Goal: Task Accomplishment & Management: Manage account settings

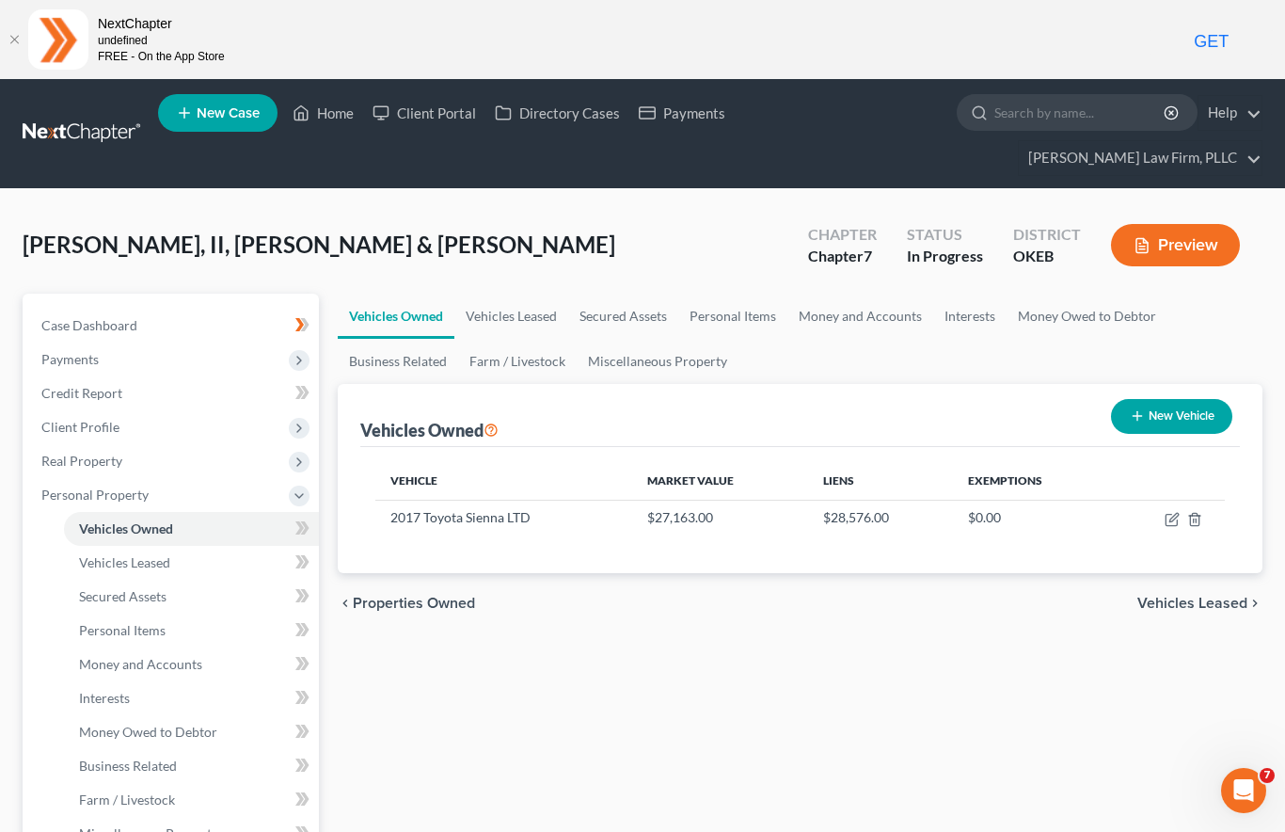
click at [995, 110] on input "search" at bounding box center [1081, 112] width 172 height 35
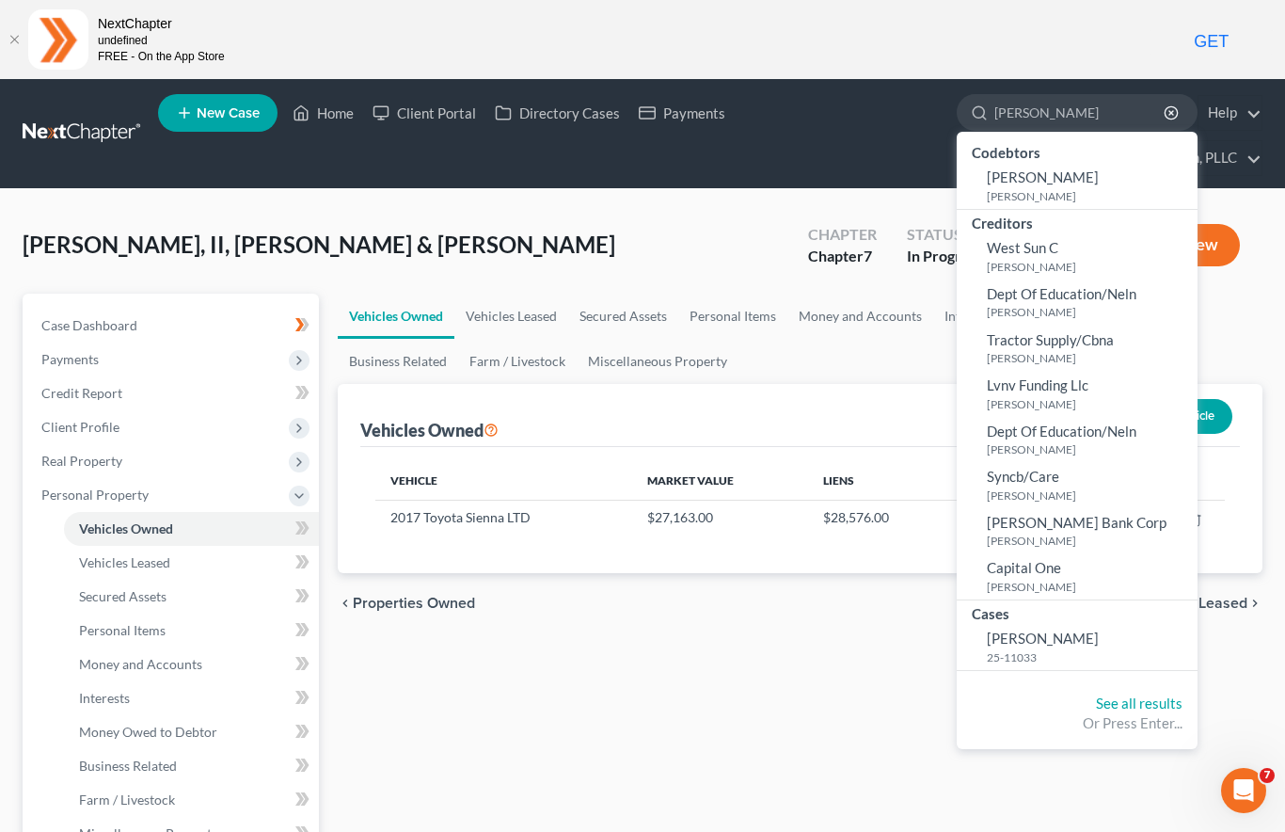
type input "[PERSON_NAME]"
click at [987, 178] on span "SETH SPRAGUE" at bounding box center [1043, 176] width 112 height 17
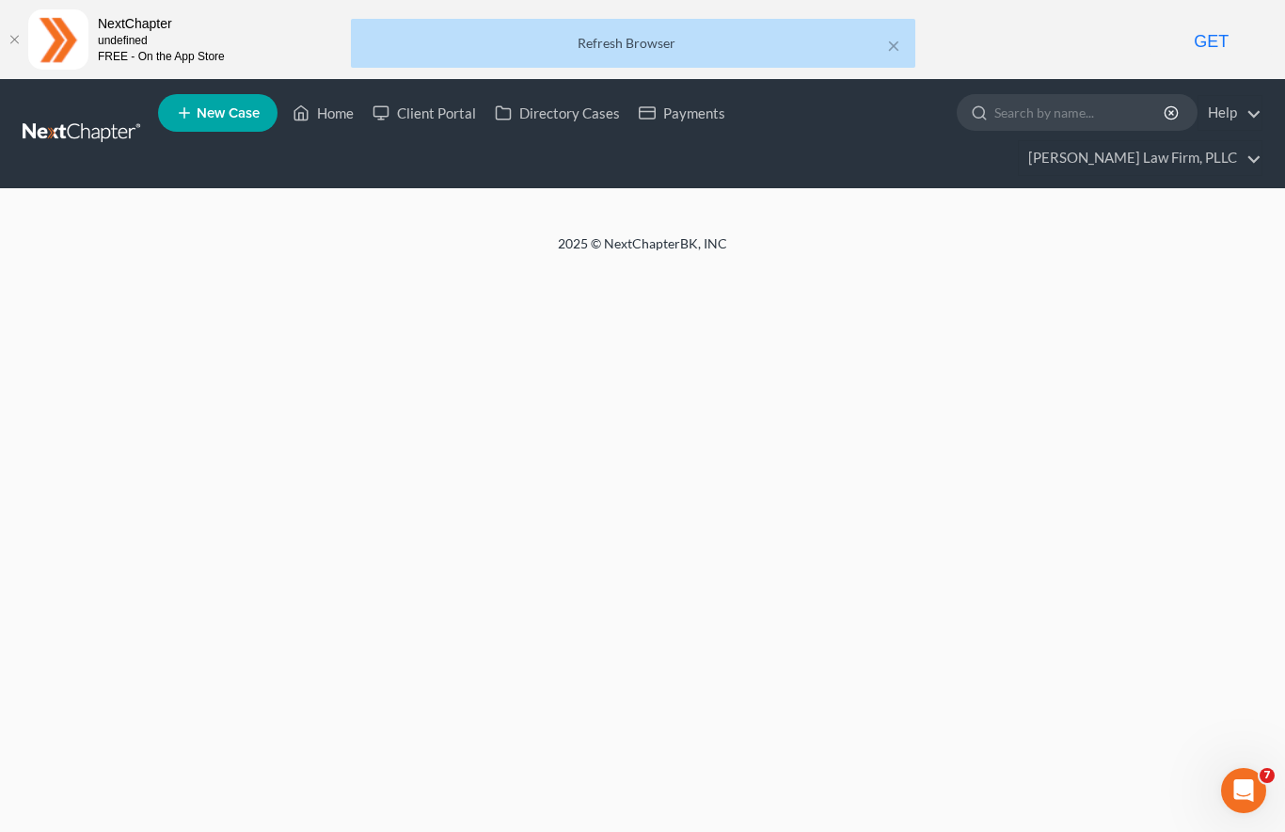
click at [995, 110] on input "search" at bounding box center [1081, 112] width 172 height 35
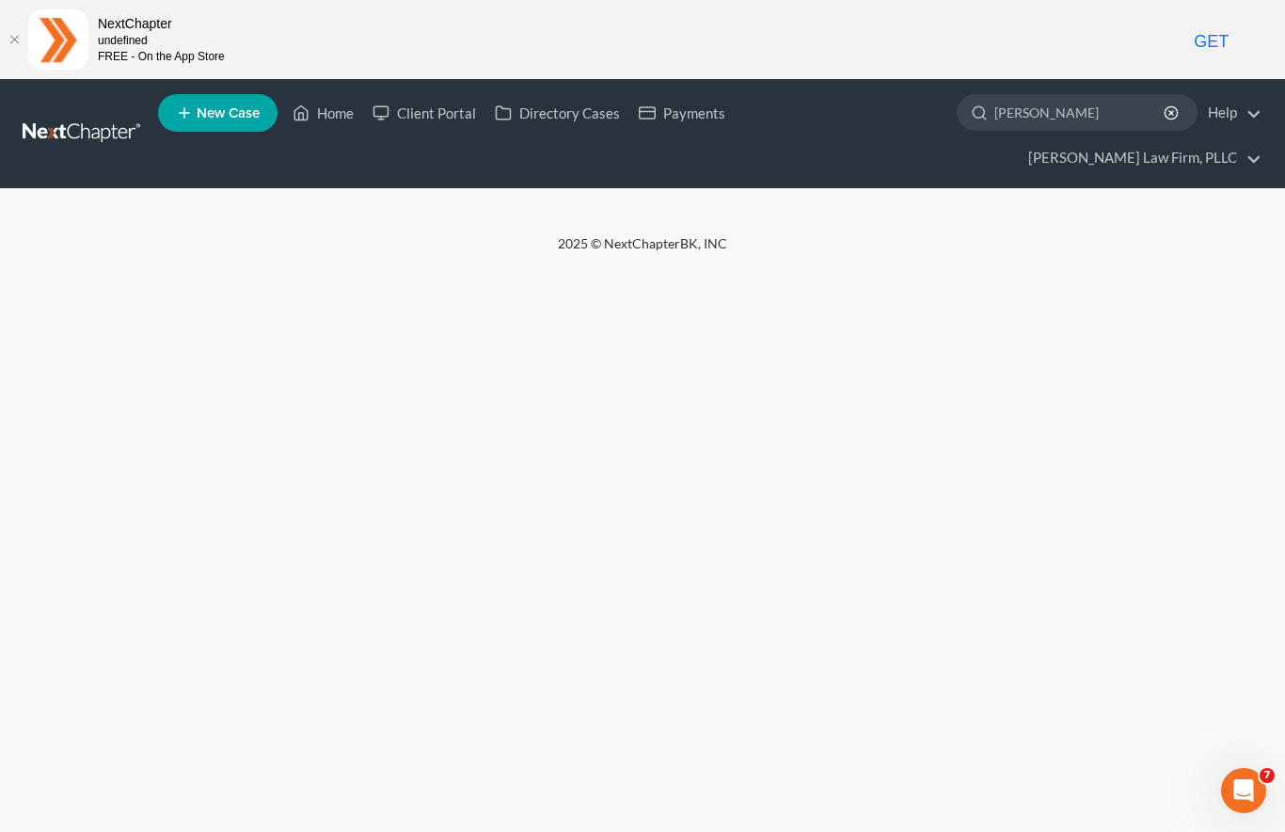
type input "[PERSON_NAME]"
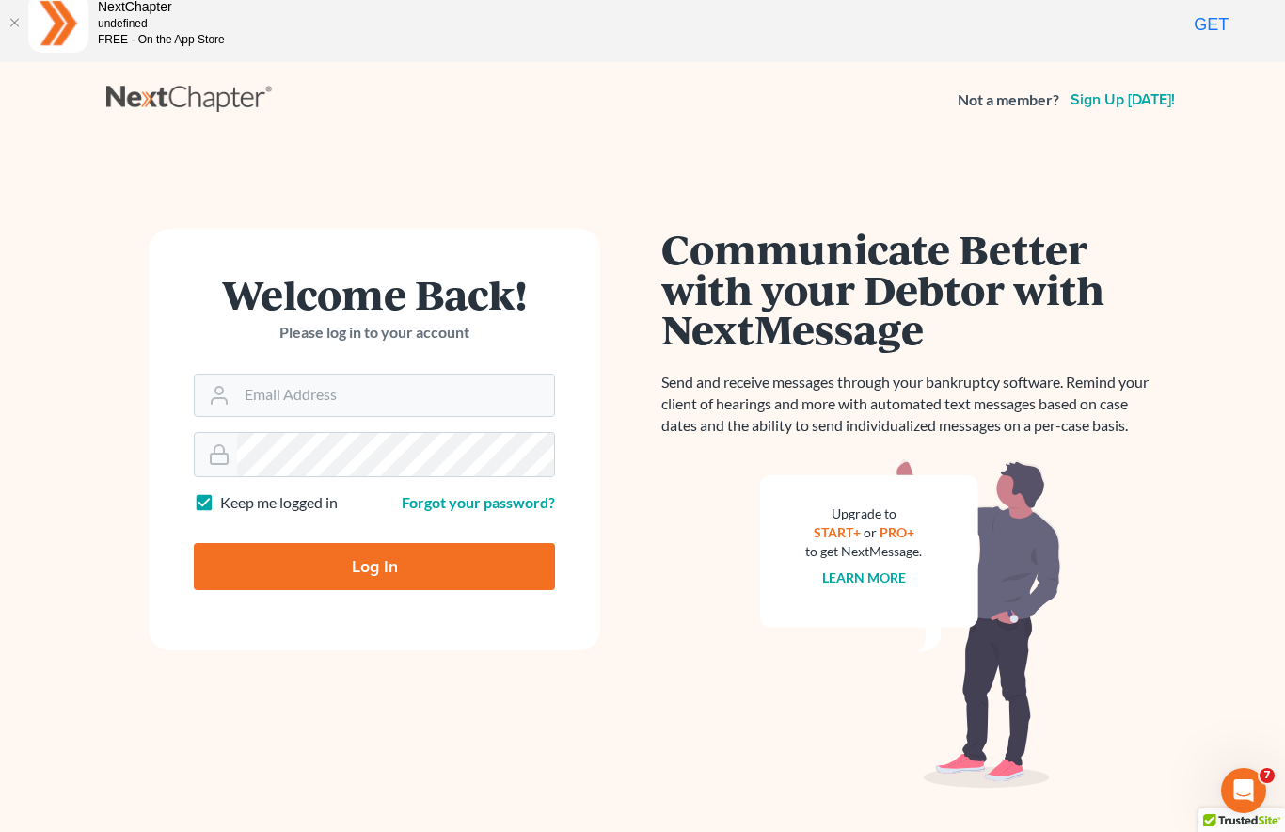
scroll to position [72, 0]
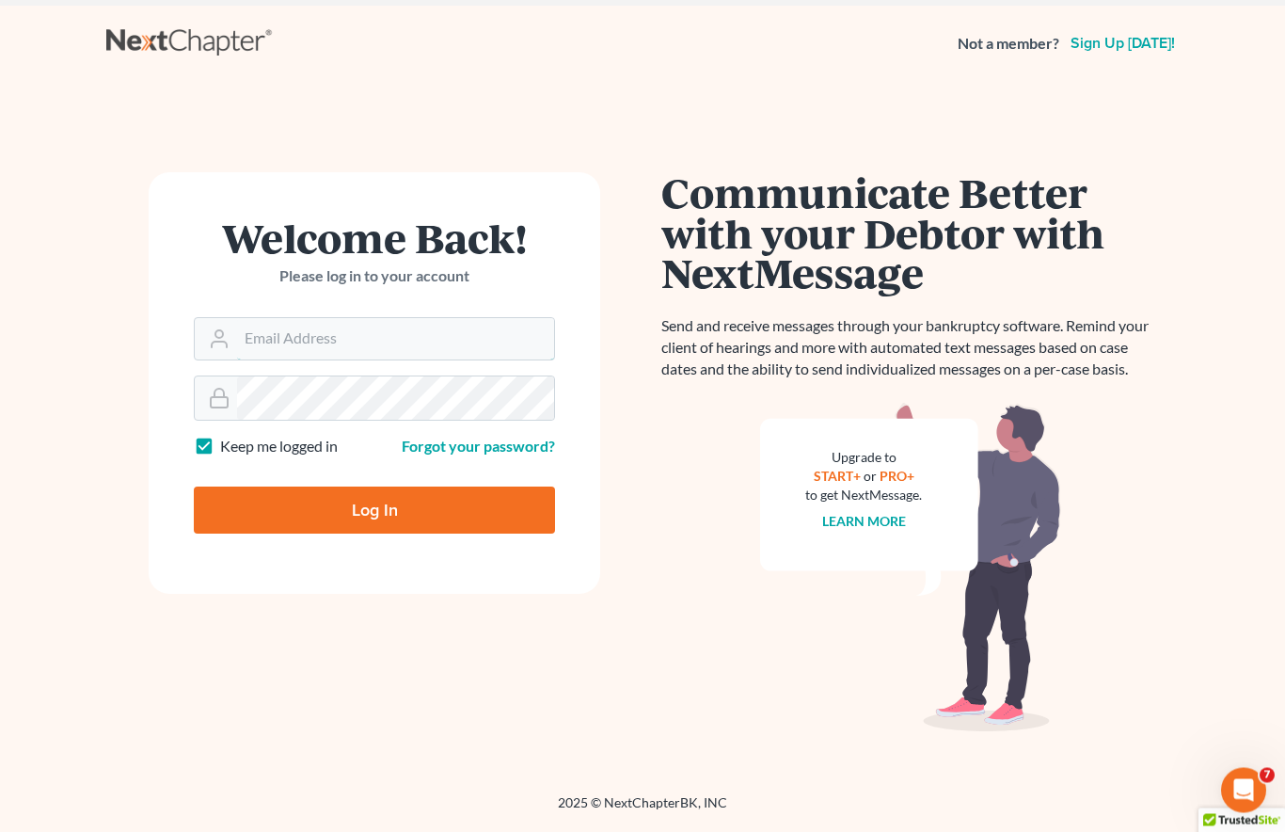
click at [369, 333] on input "Email Address" at bounding box center [395, 339] width 317 height 41
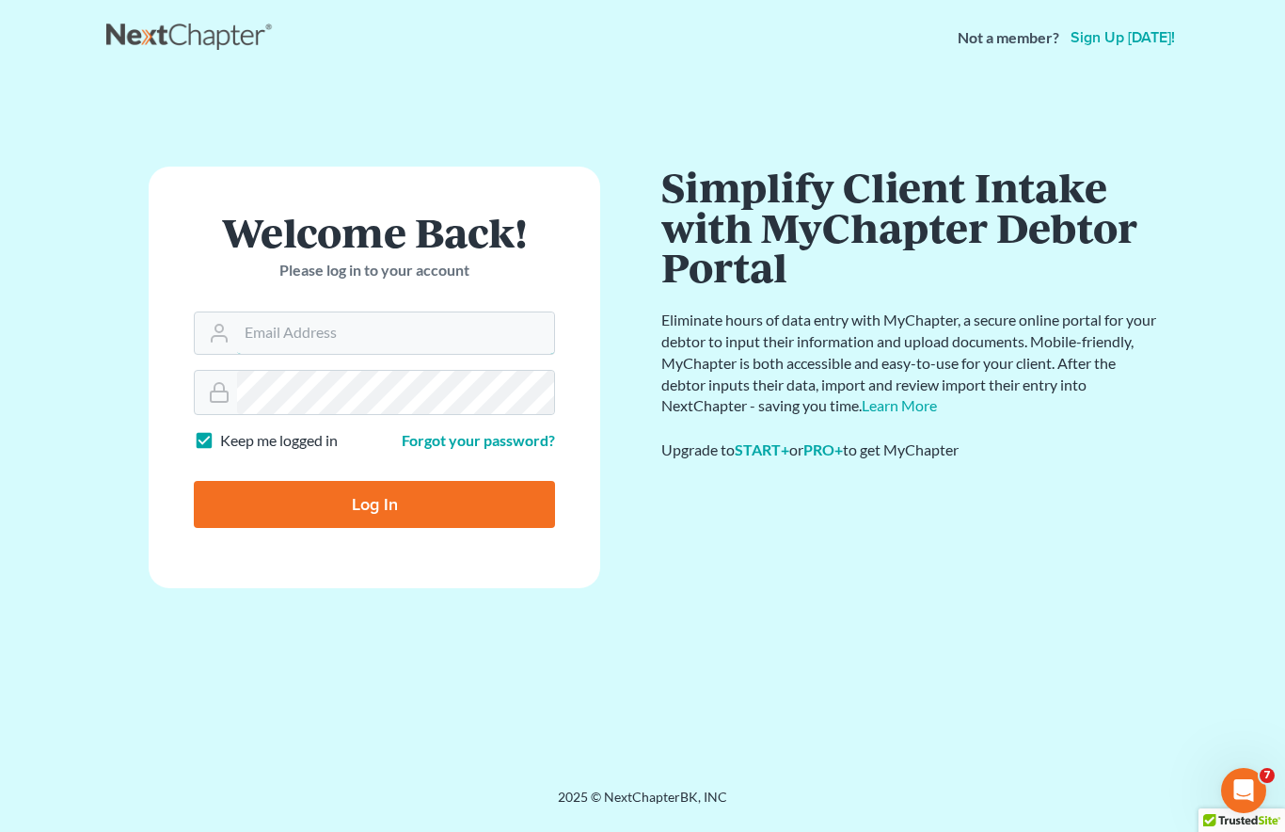
scroll to position [79, 0]
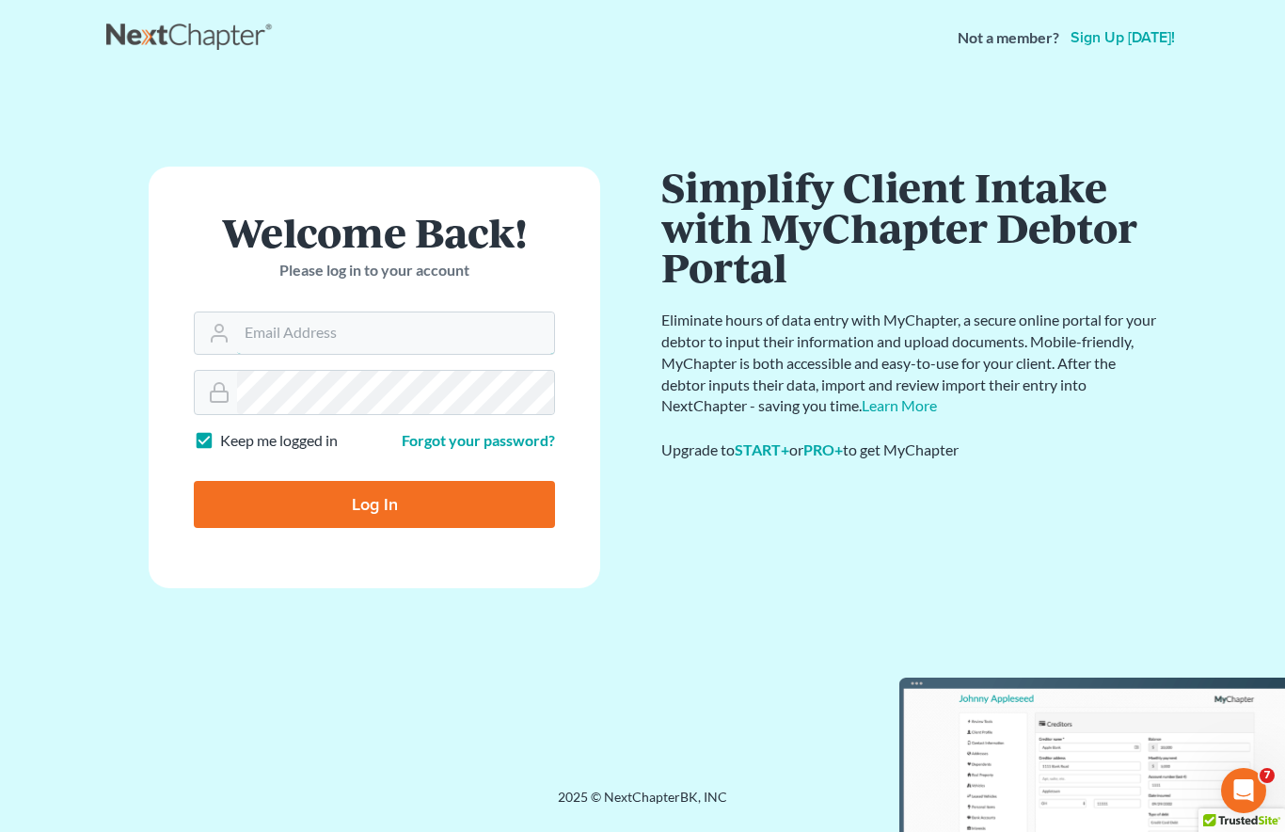
type input "[PERSON_NAME][EMAIL_ADDRESS][DOMAIN_NAME]"
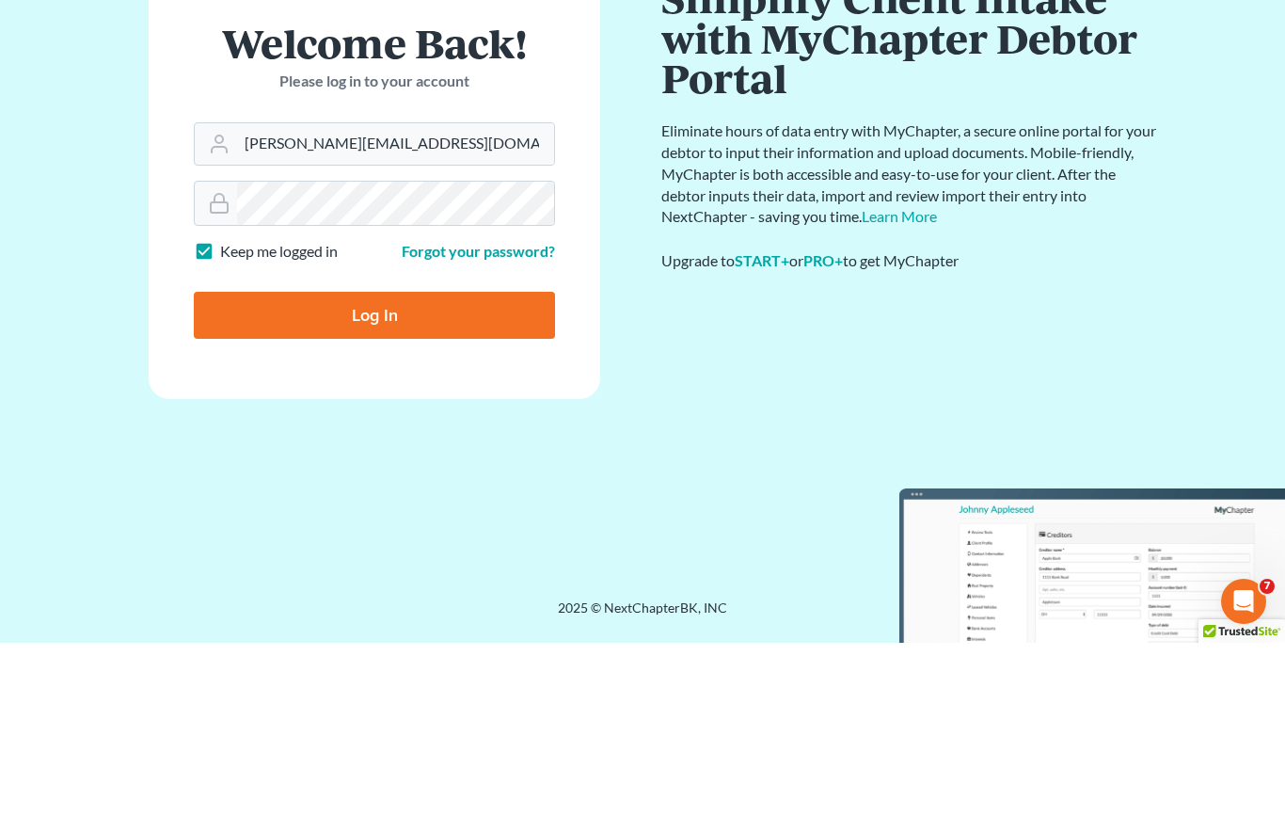
click at [463, 481] on input "Log In" at bounding box center [374, 504] width 361 height 47
type input "Thinking..."
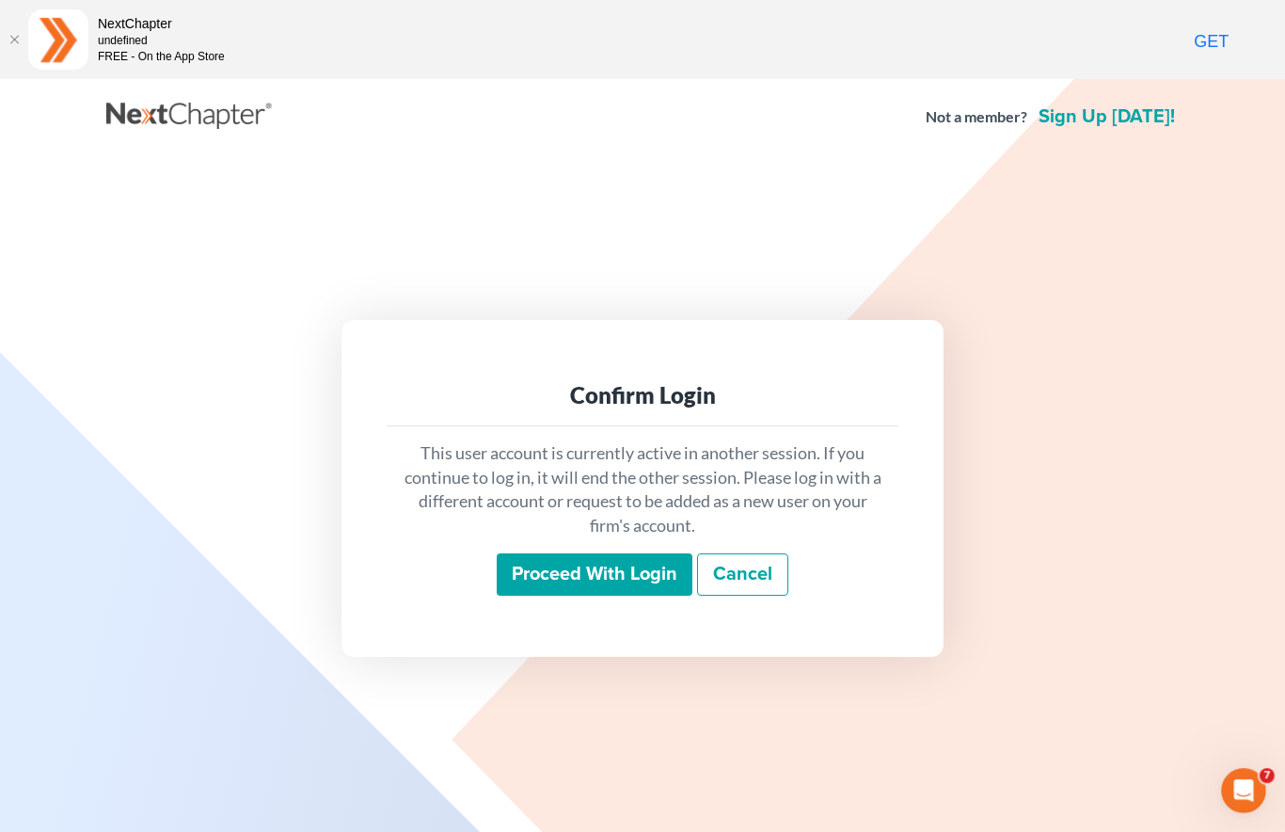
click at [627, 582] on input "Proceed with login" at bounding box center [595, 574] width 196 height 43
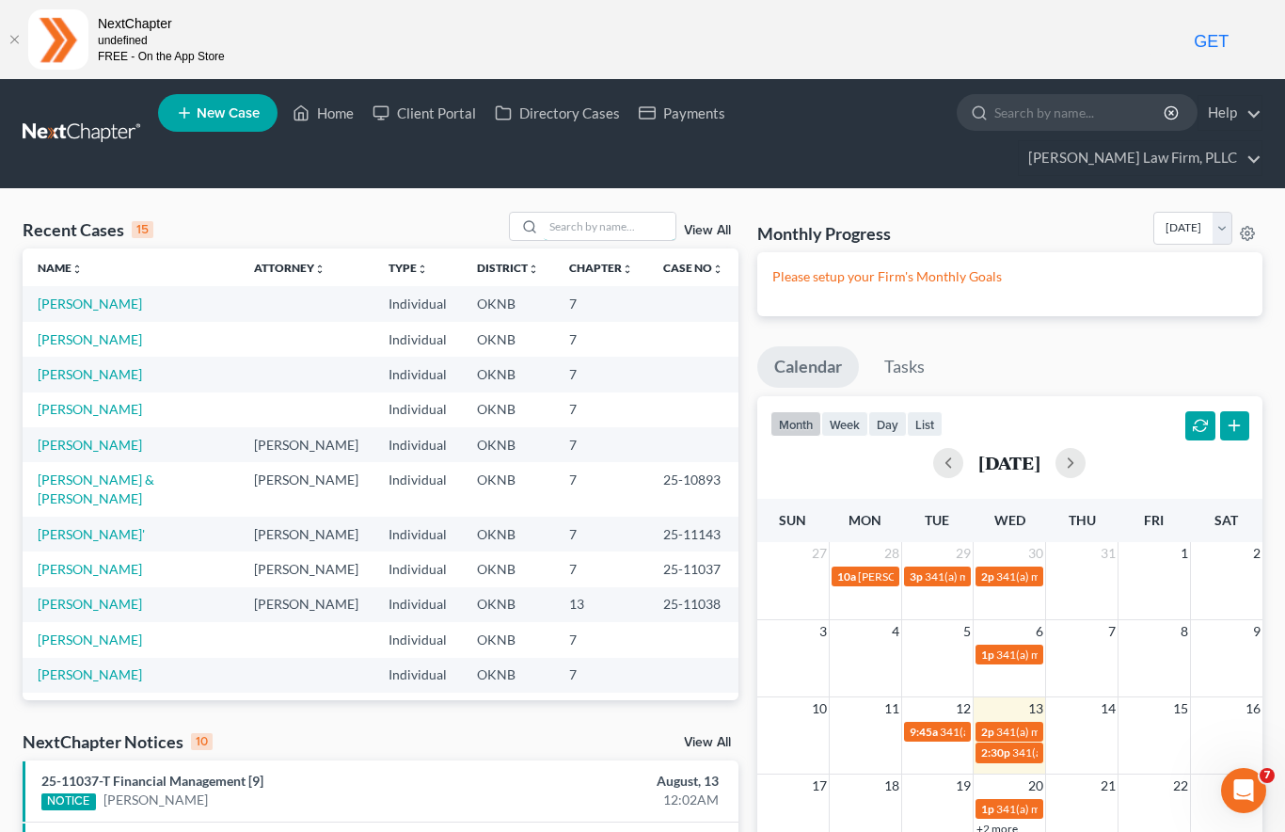
click at [580, 213] on input "search" at bounding box center [610, 226] width 132 height 27
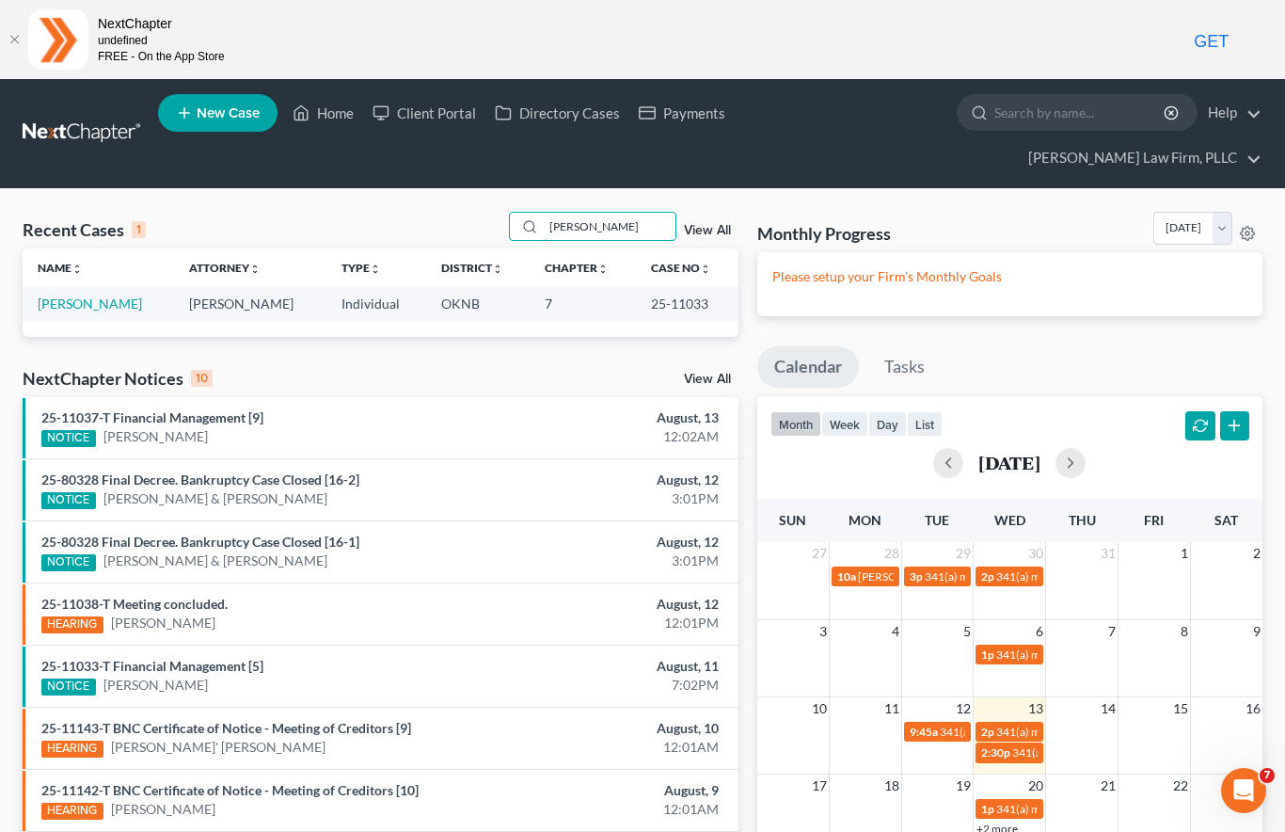
type input "[PERSON_NAME]"
click at [80, 295] on link "[PERSON_NAME]" at bounding box center [90, 303] width 104 height 16
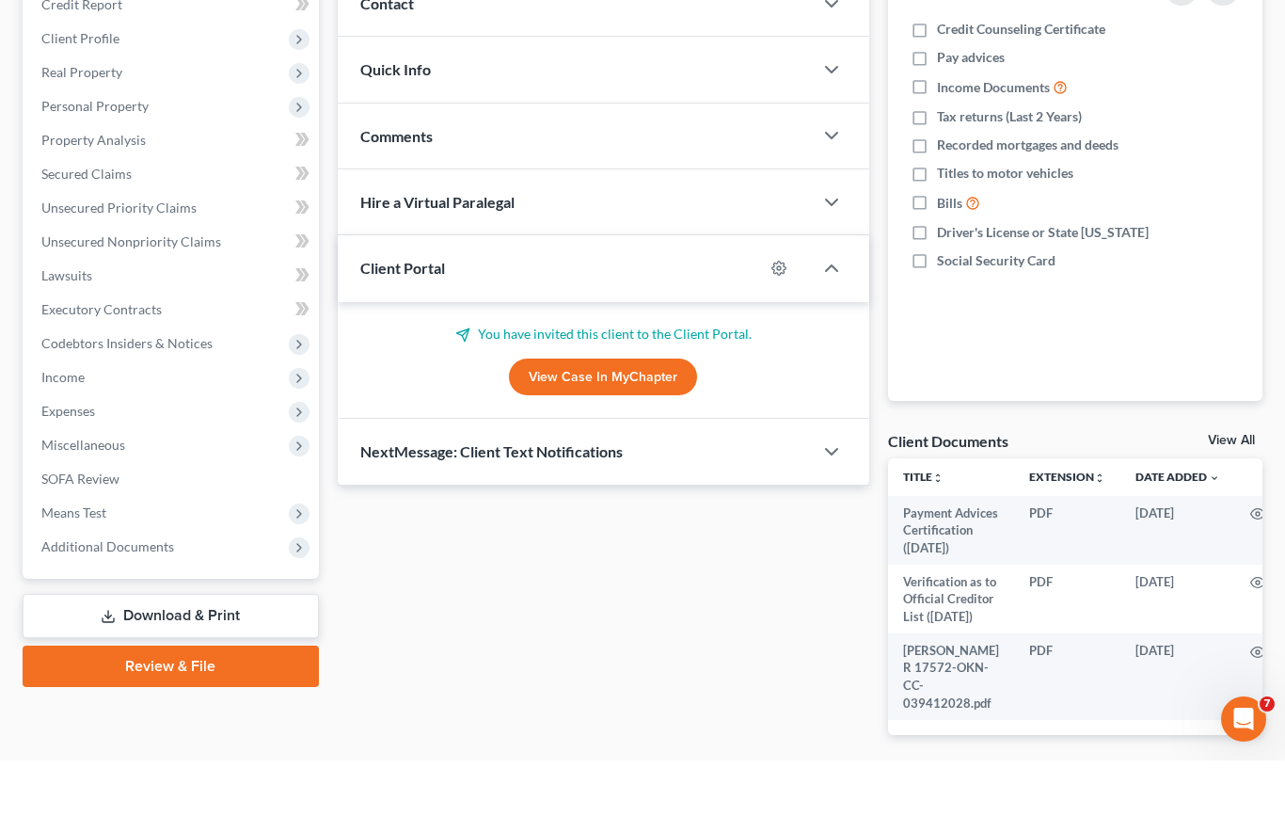
scroll to position [386, 0]
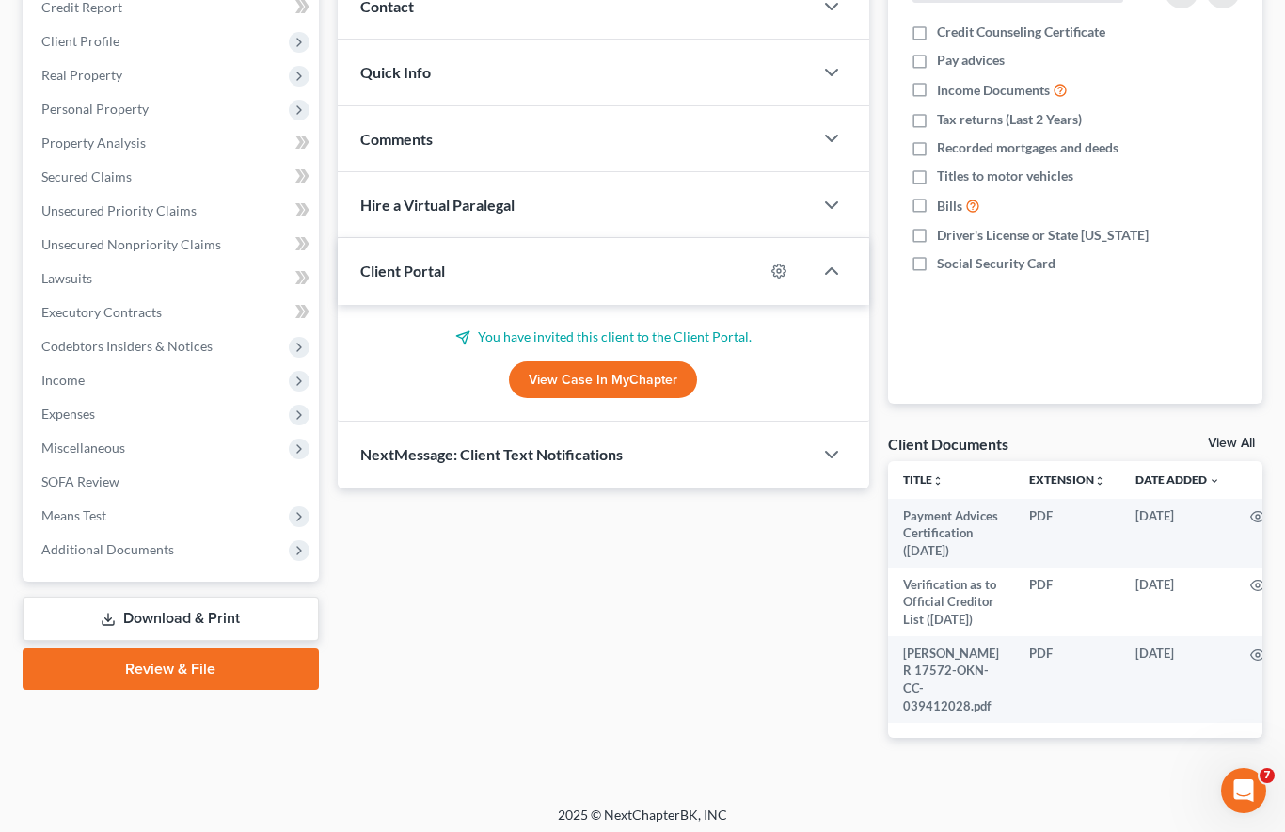
click at [151, 533] on span "Additional Documents" at bounding box center [172, 550] width 293 height 34
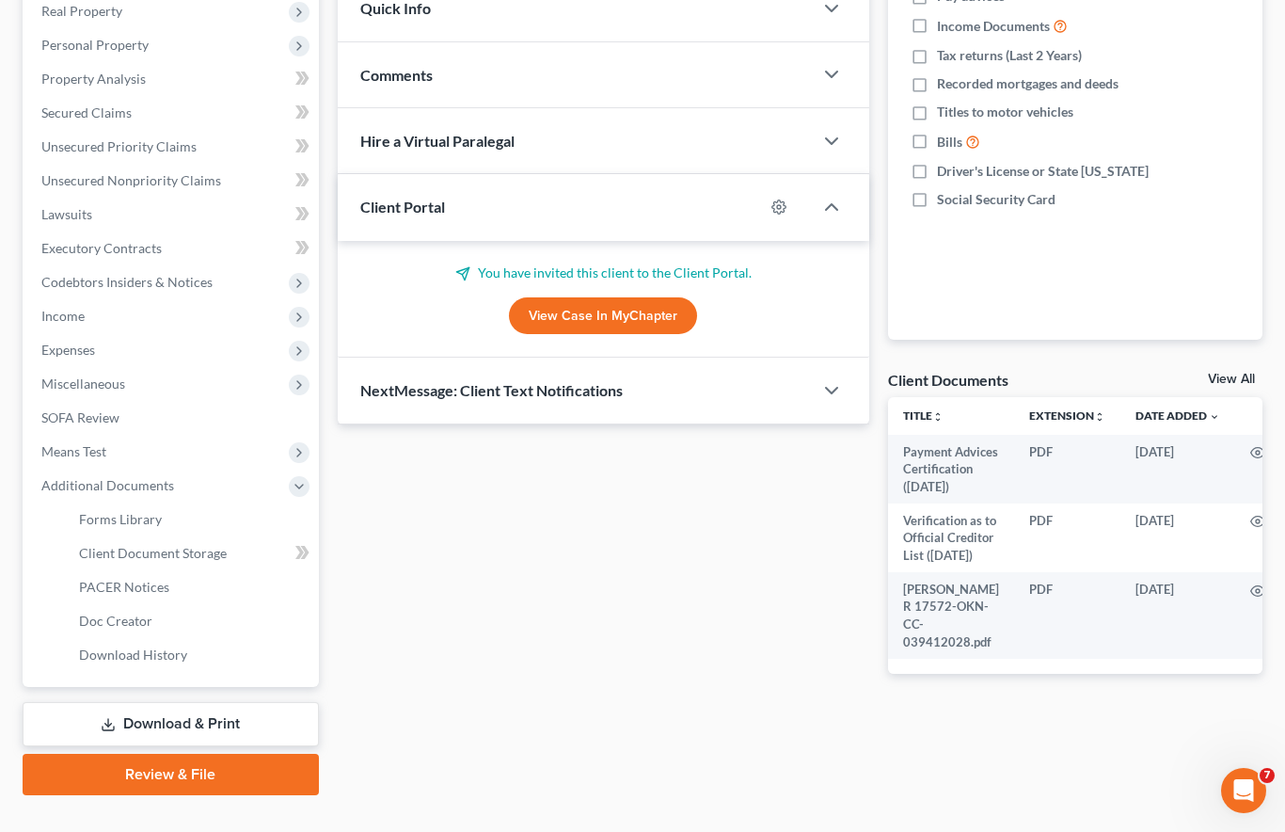
click at [195, 545] on span "Client Document Storage" at bounding box center [153, 553] width 148 height 16
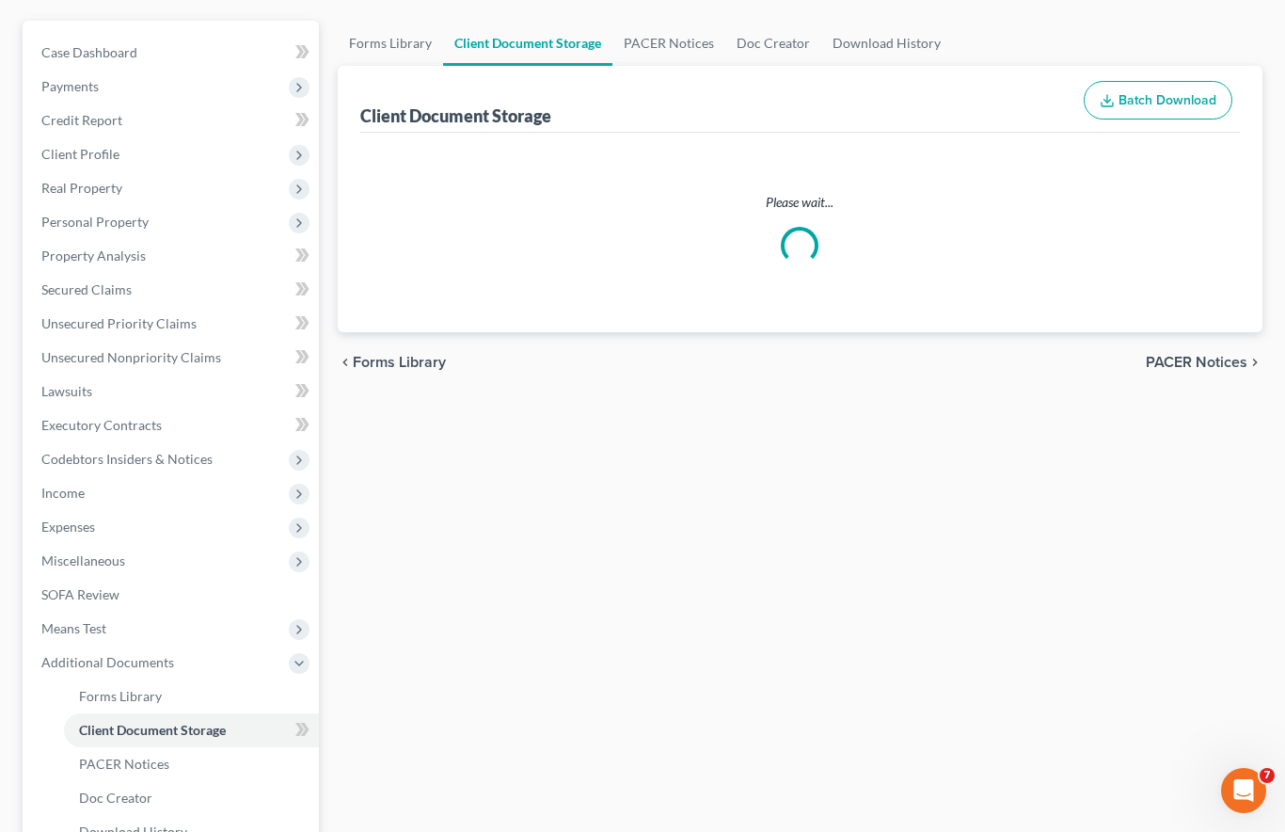
select select "4"
select select "56"
select select "41"
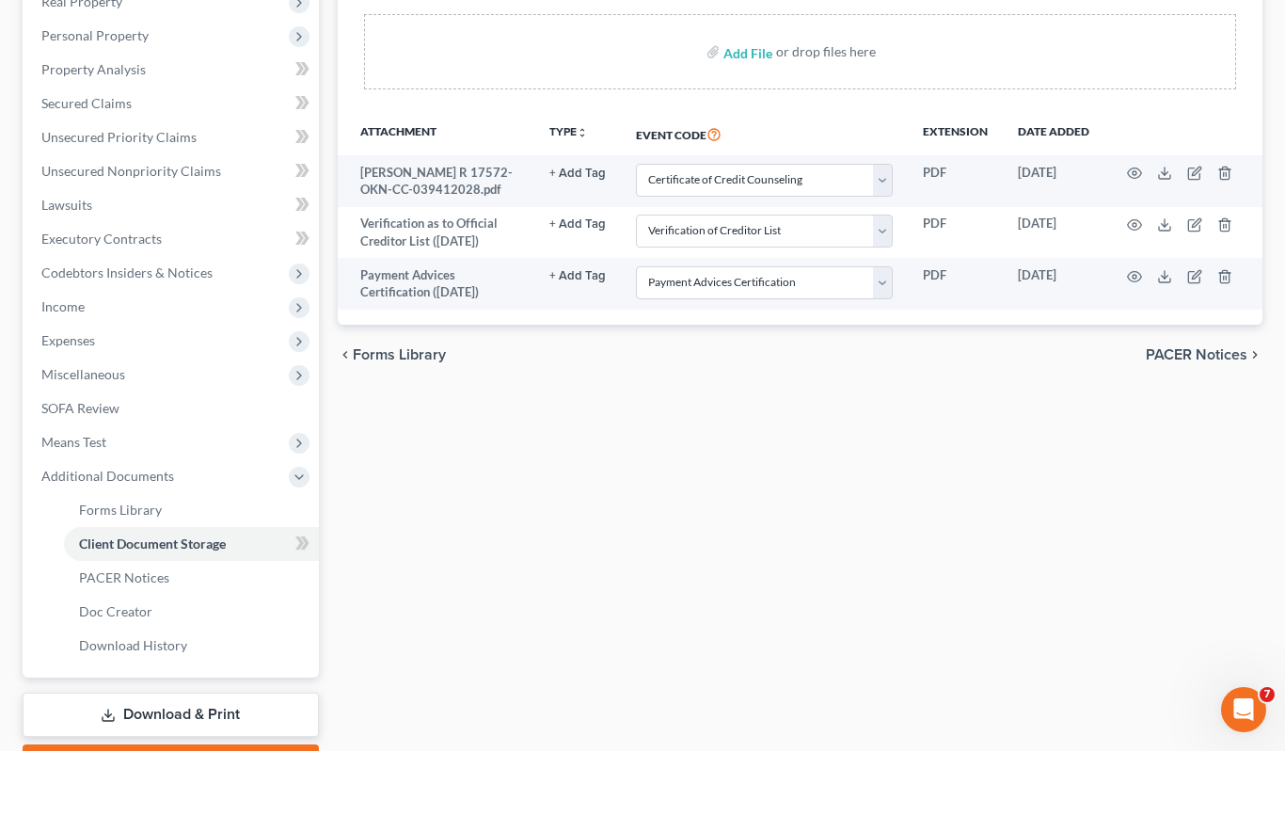
scroll to position [450, 0]
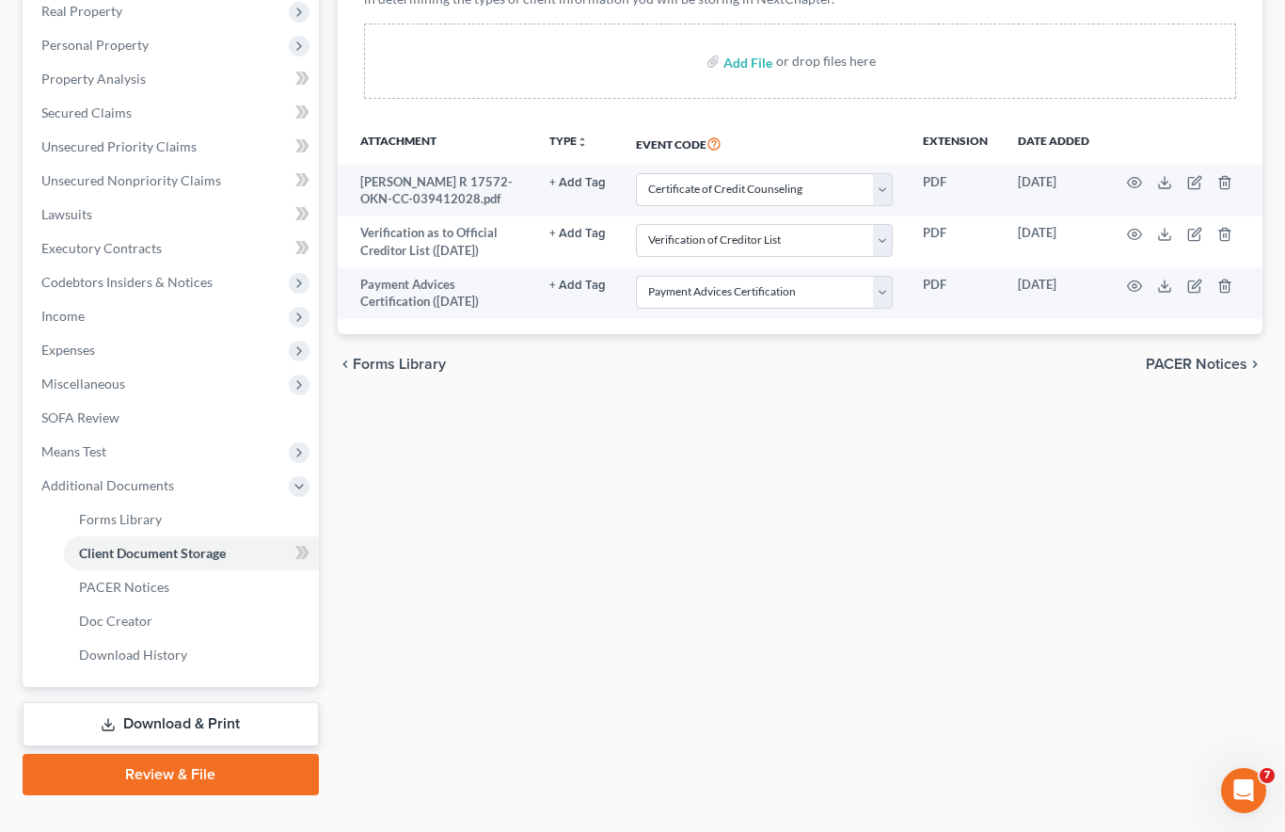
click at [180, 638] on link "Download History" at bounding box center [191, 655] width 255 height 34
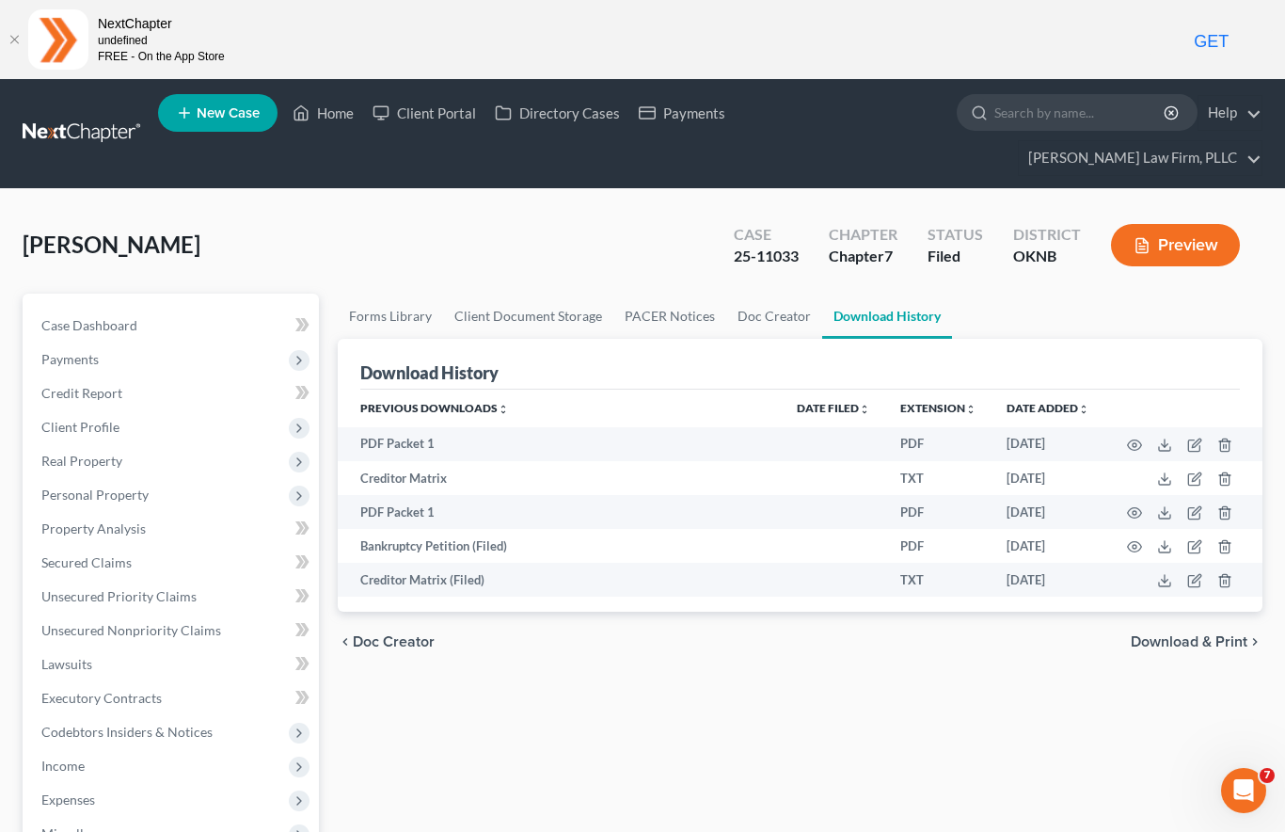
click at [1137, 539] on icon "button" at bounding box center [1134, 546] width 15 height 15
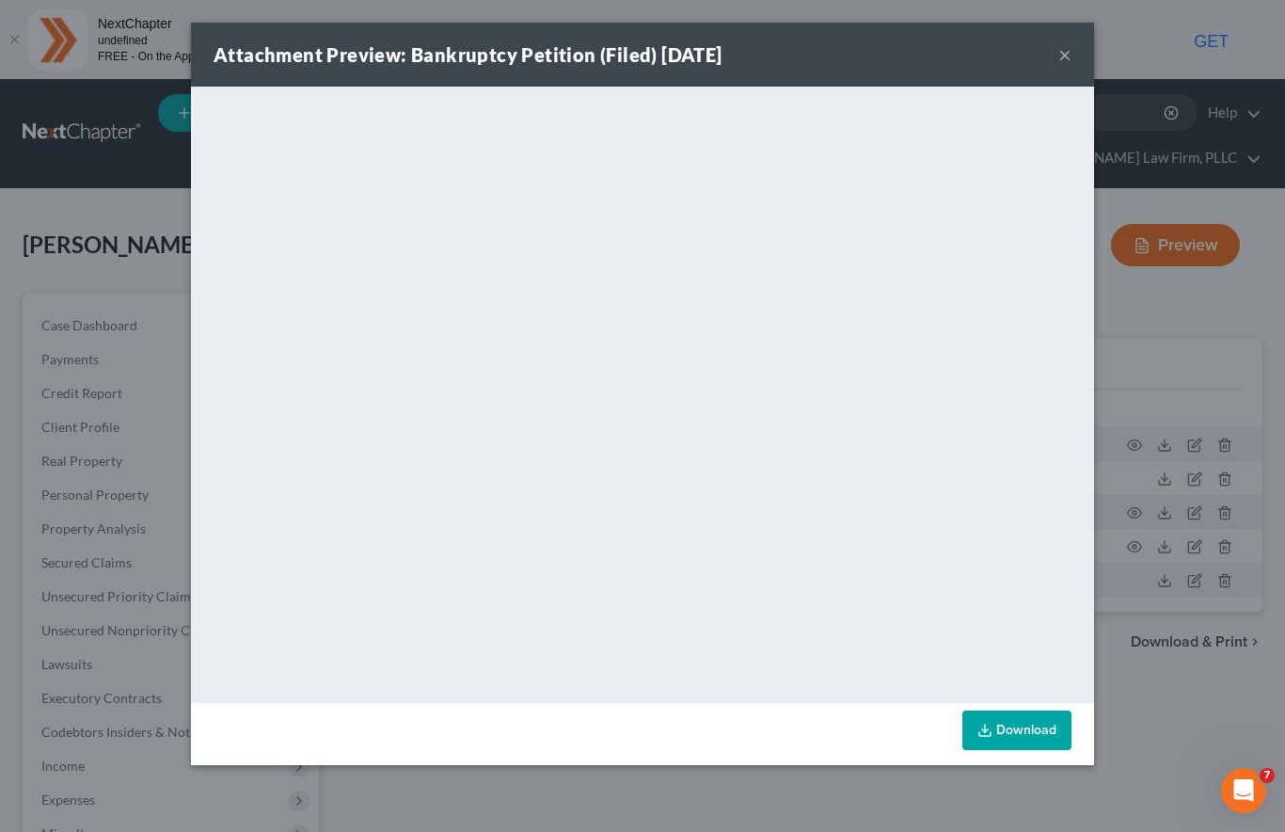
click at [1026, 728] on link "Download" at bounding box center [1017, 730] width 109 height 40
